Goal: Book appointment/travel/reservation

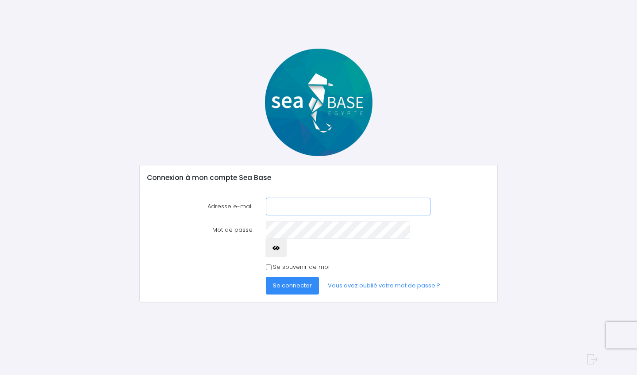
type input "fabienne.milet@orange.fr"
click at [293, 281] on span "Se connecter" at bounding box center [292, 285] width 39 height 8
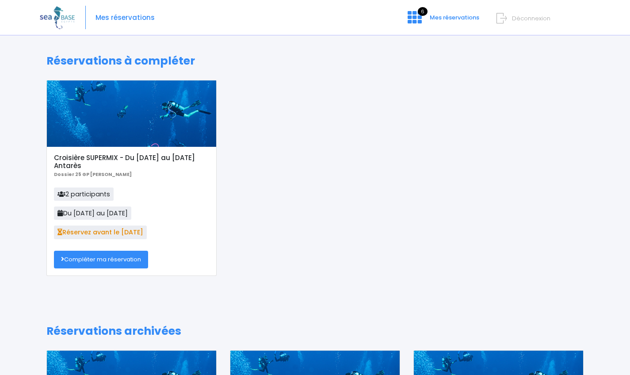
click at [103, 257] on link "Compléter ma réservation" at bounding box center [101, 260] width 94 height 18
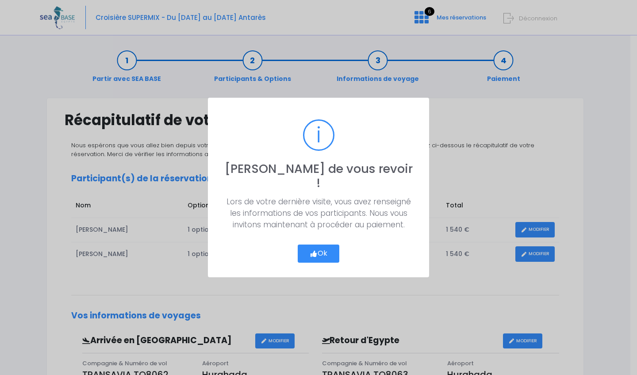
click at [323, 245] on button "Ok" at bounding box center [319, 254] width 42 height 19
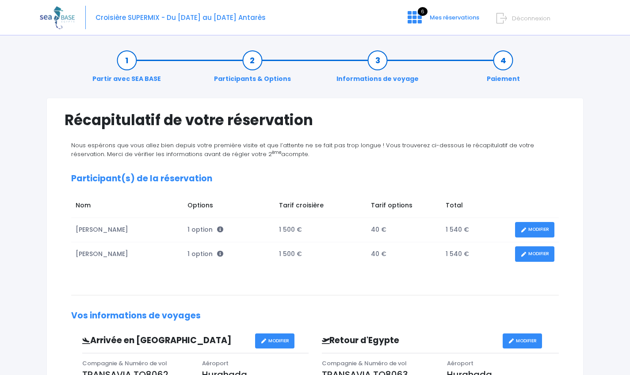
click at [544, 224] on link "MODIFIER" at bounding box center [534, 229] width 39 height 15
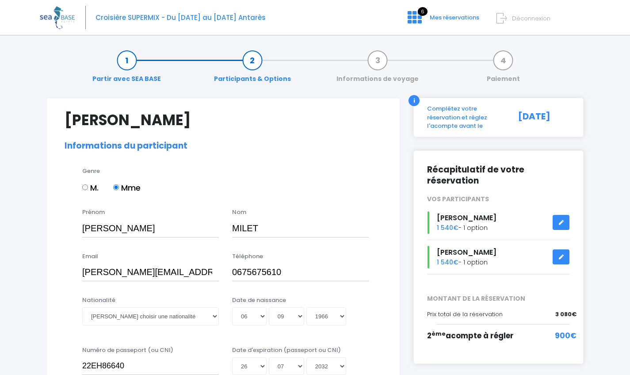
select select "N2"
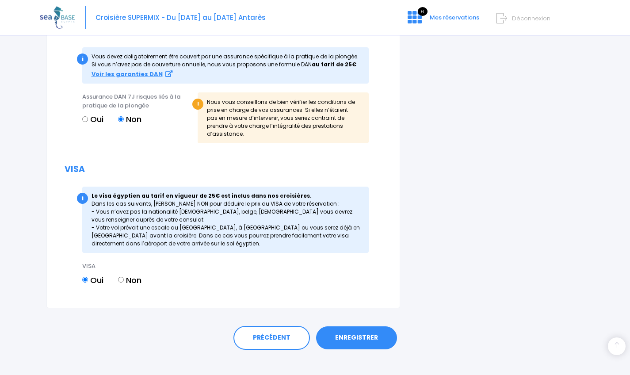
scroll to position [956, 0]
click at [364, 327] on link "ENREGISTRER" at bounding box center [356, 338] width 81 height 23
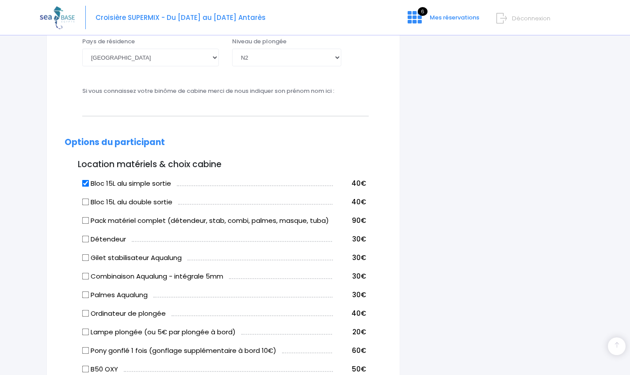
scroll to position [219, 0]
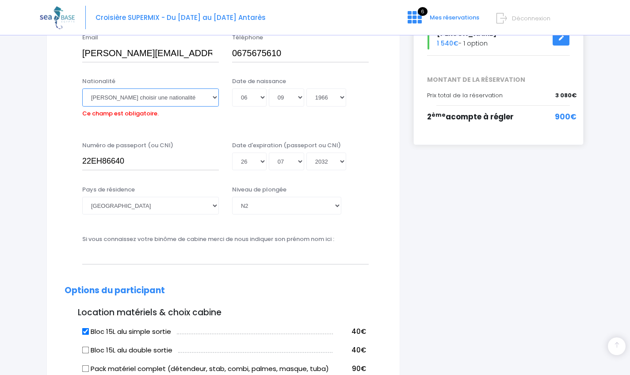
select select "Française"
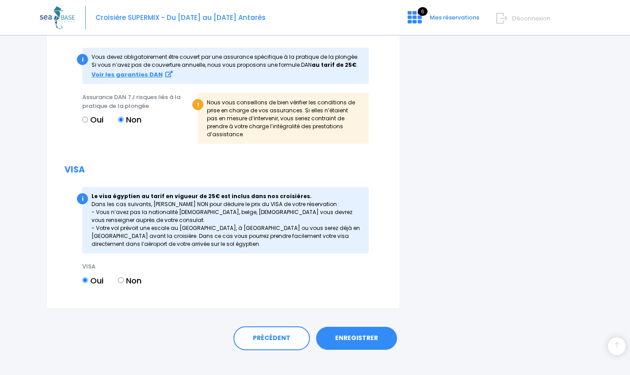
click at [369, 328] on link "ENREGISTRER" at bounding box center [356, 338] width 81 height 23
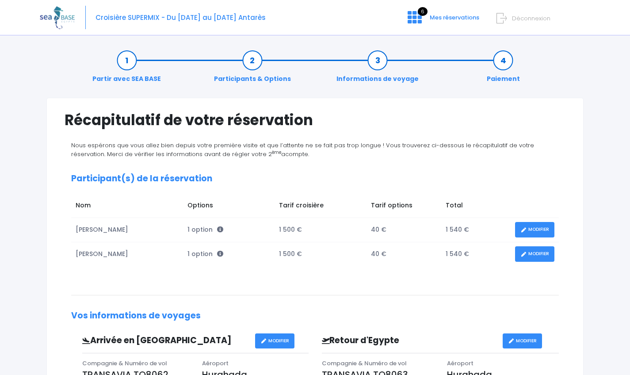
click at [533, 249] on link "MODIFIER" at bounding box center [534, 253] width 39 height 15
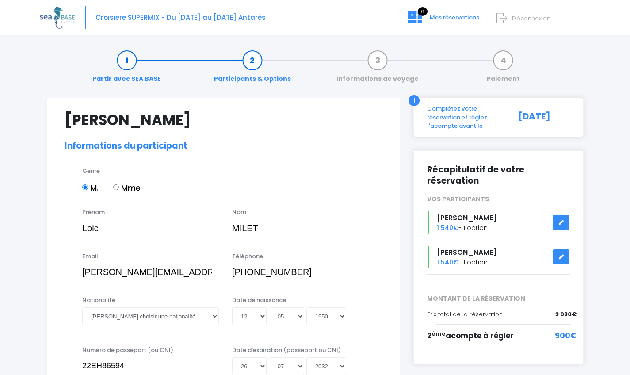
select select "N3"
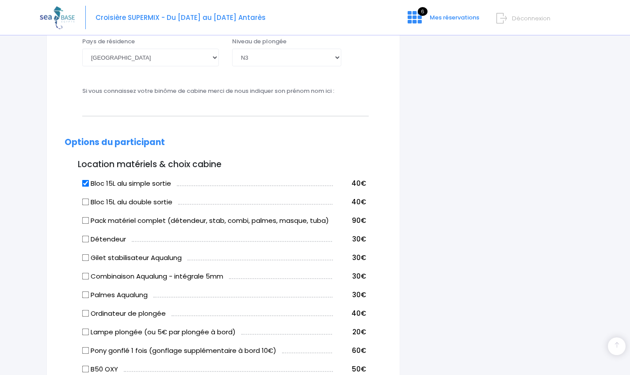
scroll to position [360, 0]
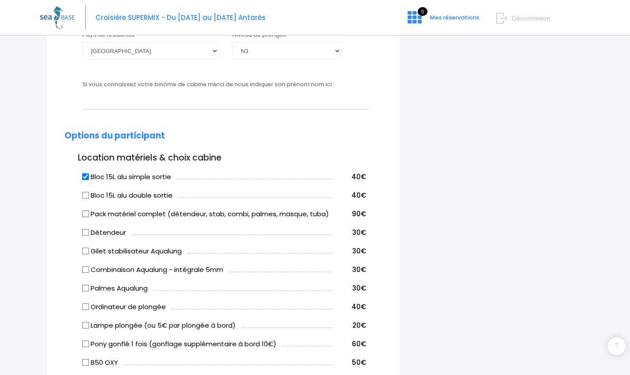
click at [83, 177] on input "Bloc 15L alu simple sortie" at bounding box center [85, 176] width 7 height 7
checkbox input "false"
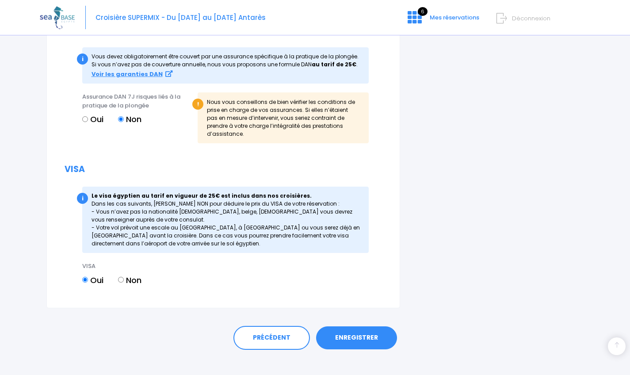
scroll to position [956, 0]
click at [359, 329] on link "ENREGISTRER" at bounding box center [356, 338] width 81 height 23
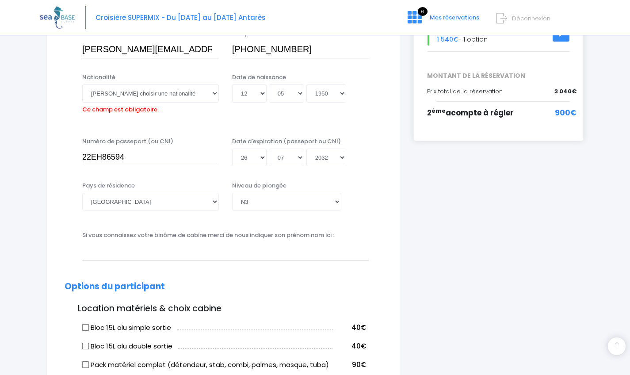
scroll to position [219, 0]
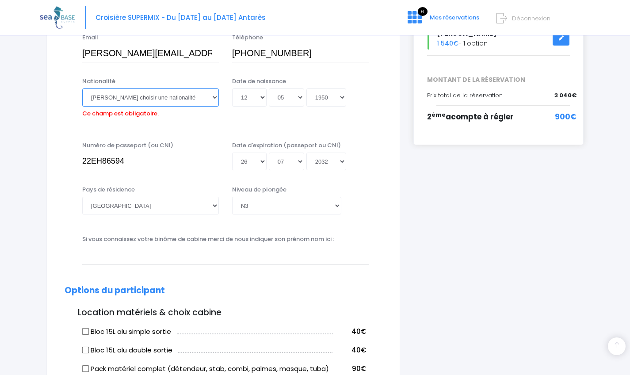
select select "Française"
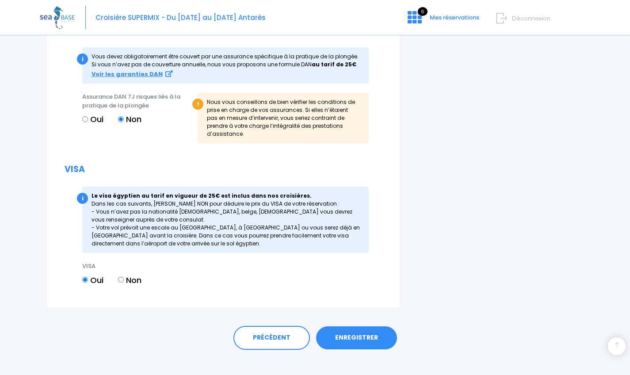
scroll to position [970, 0]
click at [361, 327] on link "ENREGISTRER" at bounding box center [356, 338] width 81 height 23
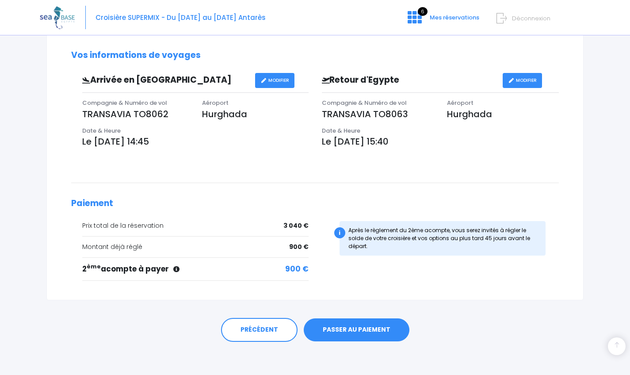
scroll to position [260, 0]
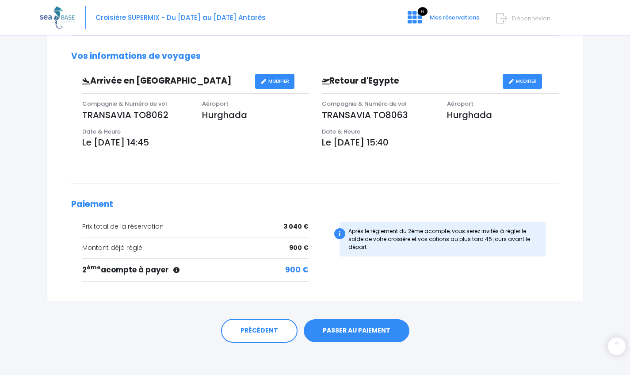
click at [362, 330] on link "PASSER AU PAIEMENT" at bounding box center [357, 330] width 106 height 23
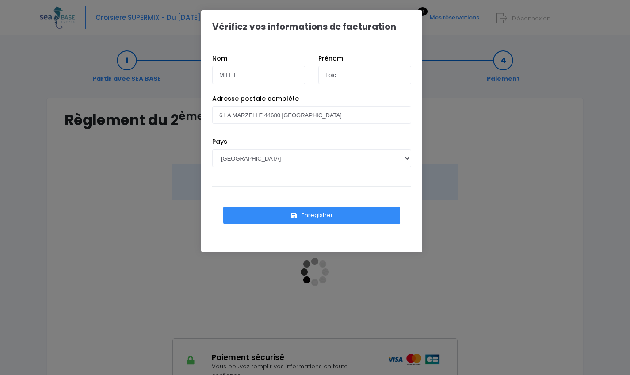
click at [310, 216] on button "Enregistrer" at bounding box center [311, 216] width 177 height 18
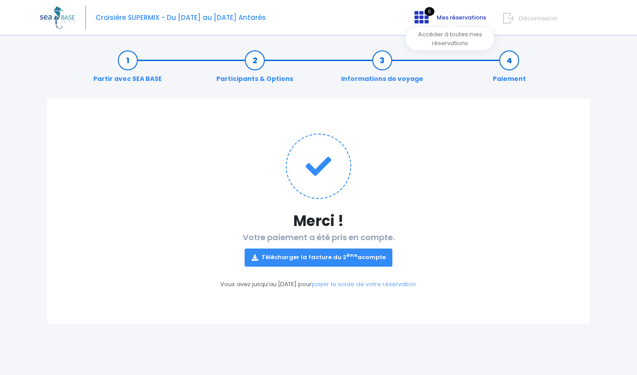
click at [426, 19] on icon at bounding box center [421, 17] width 14 height 14
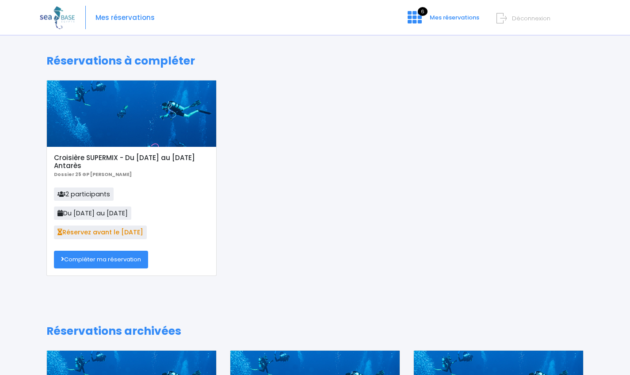
click at [113, 257] on link "Compléter ma réservation" at bounding box center [101, 260] width 94 height 18
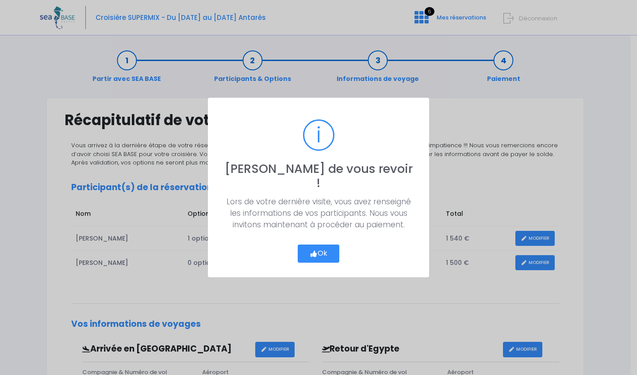
click at [317, 248] on button "Ok" at bounding box center [319, 254] width 42 height 19
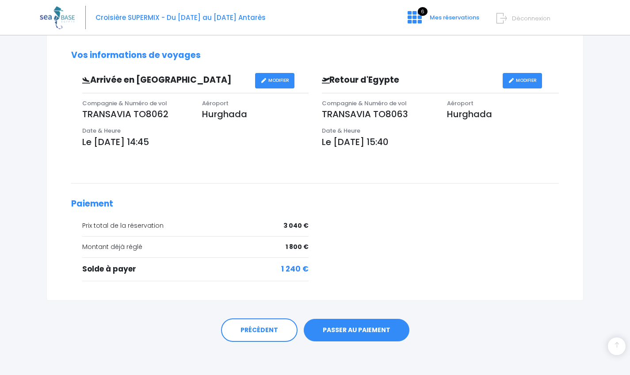
scroll to position [268, 0]
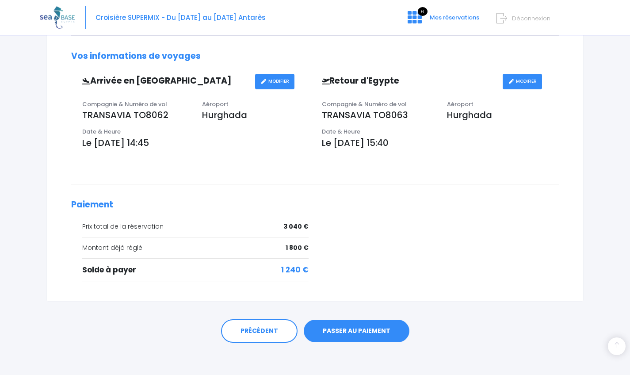
click at [362, 329] on link "PASSER AU PAIEMENT" at bounding box center [357, 331] width 106 height 23
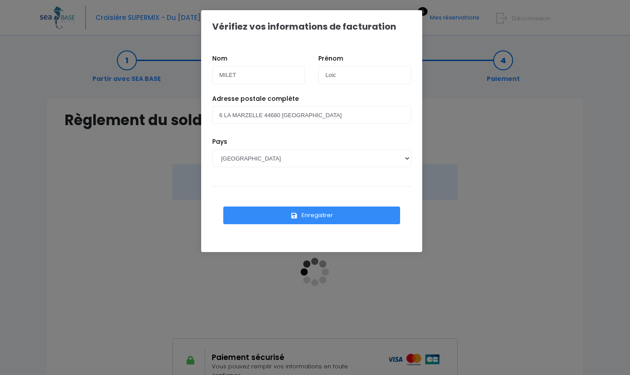
click at [338, 213] on button "Enregistrer" at bounding box center [311, 216] width 177 height 18
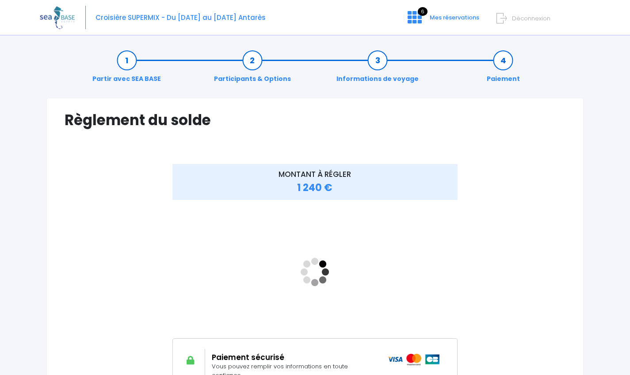
click at [529, 198] on div "MONTANT À RÉGLER 1 240 €" at bounding box center [315, 283] width 501 height 239
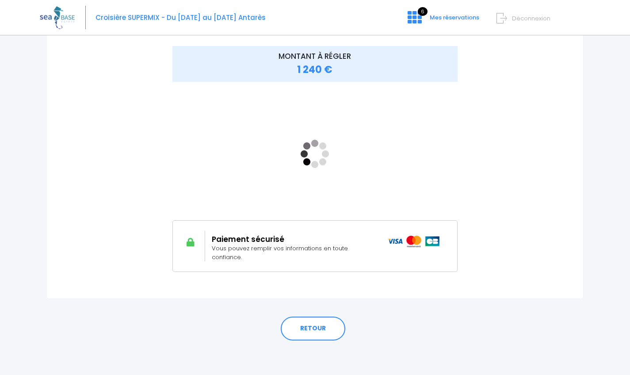
scroll to position [118, 0]
click at [314, 324] on link "RETOUR" at bounding box center [313, 329] width 65 height 24
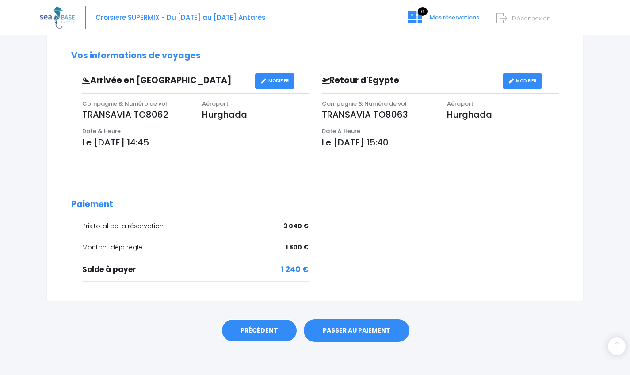
scroll to position [268, 0]
click at [348, 326] on link "PASSER AU PAIEMENT" at bounding box center [357, 331] width 106 height 23
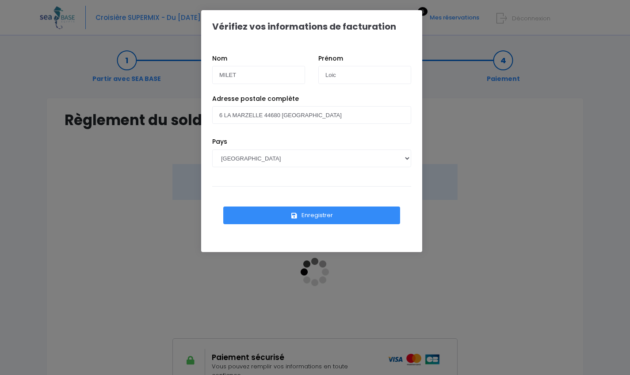
click at [336, 215] on button "Enregistrer" at bounding box center [311, 216] width 177 height 18
